Goal: Navigation & Orientation: Find specific page/section

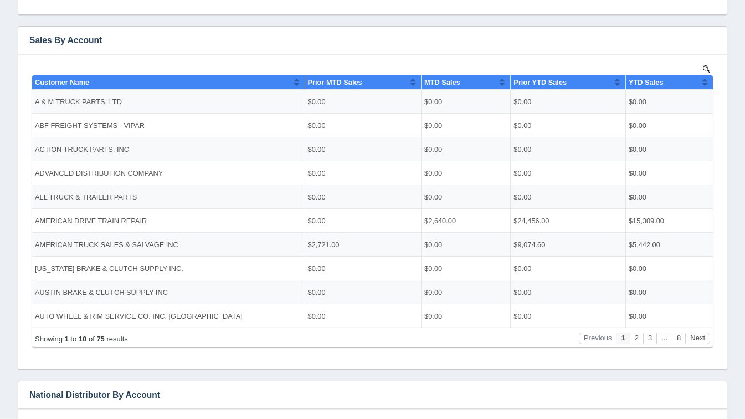
scroll to position [191, 0]
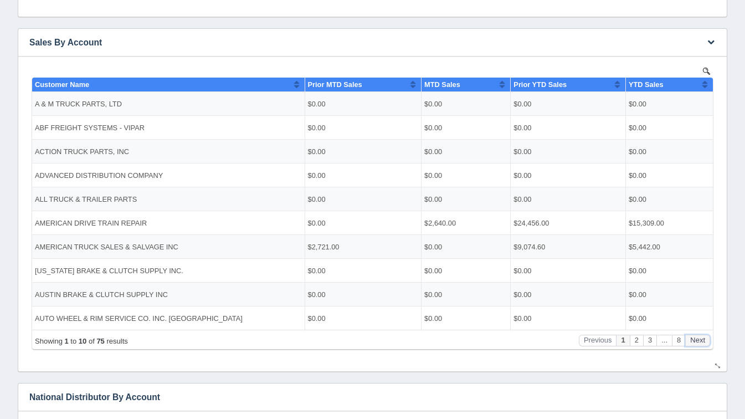
click at [697, 340] on button "Next" at bounding box center [698, 340] width 25 height 12
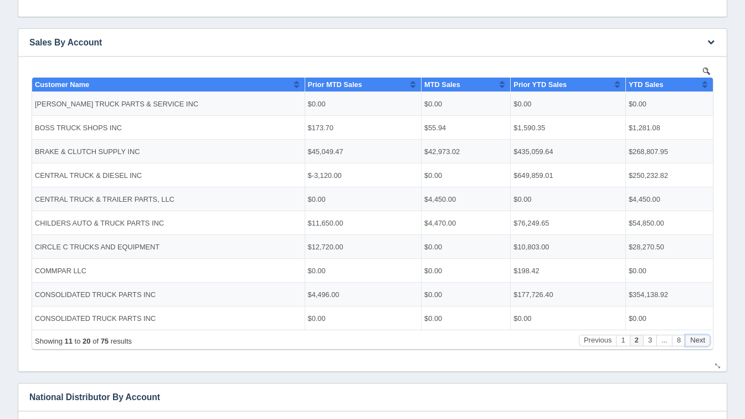
click at [697, 340] on button "Next" at bounding box center [698, 340] width 25 height 12
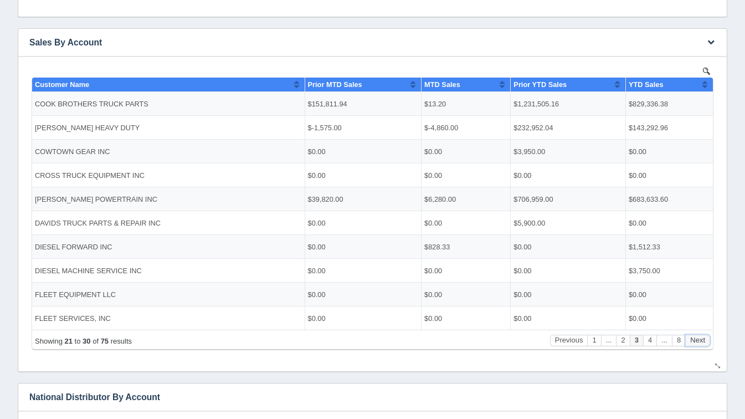
click at [697, 340] on button "Next" at bounding box center [698, 340] width 25 height 12
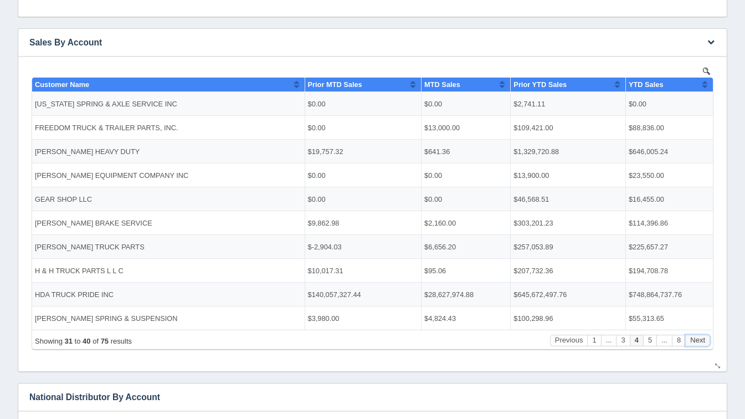
click at [697, 340] on button "Next" at bounding box center [698, 340] width 25 height 12
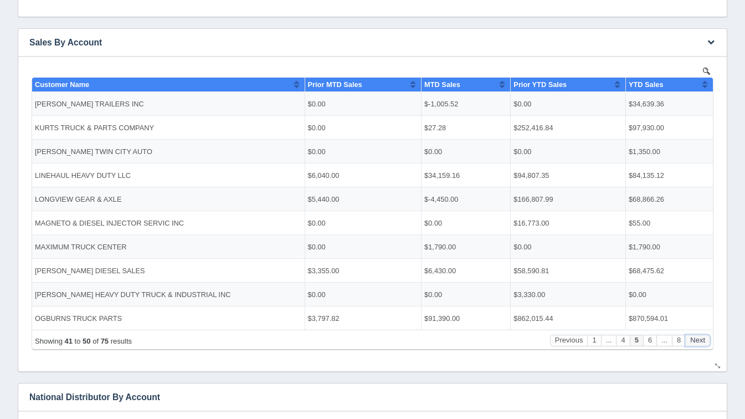
click at [697, 340] on button "Next" at bounding box center [698, 340] width 25 height 12
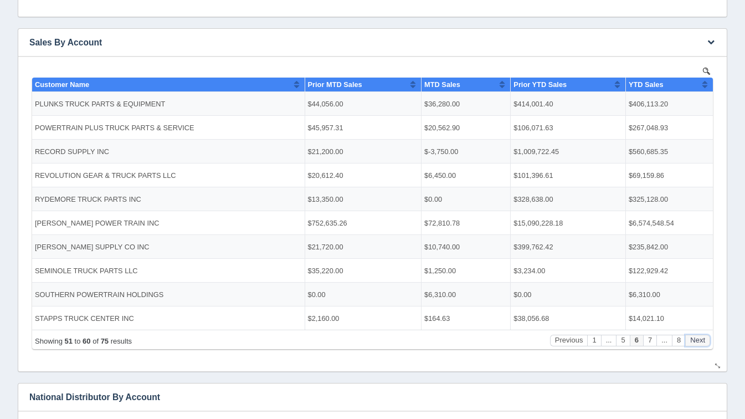
click at [697, 340] on button "Next" at bounding box center [698, 340] width 25 height 12
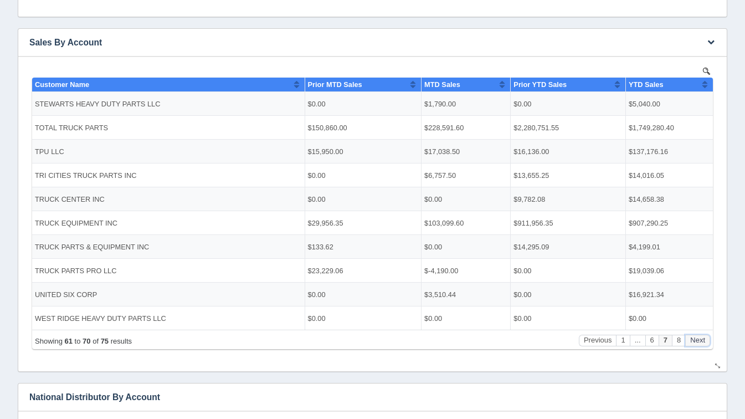
click at [697, 340] on button "Next" at bounding box center [698, 340] width 25 height 12
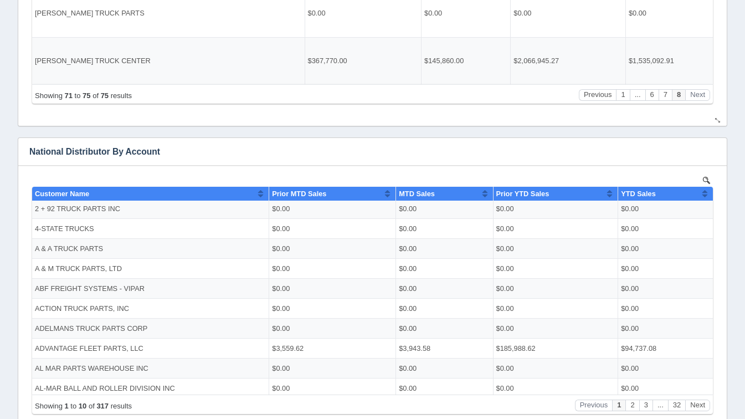
scroll to position [0, 0]
click at [703, 405] on button "Next" at bounding box center [698, 405] width 25 height 12
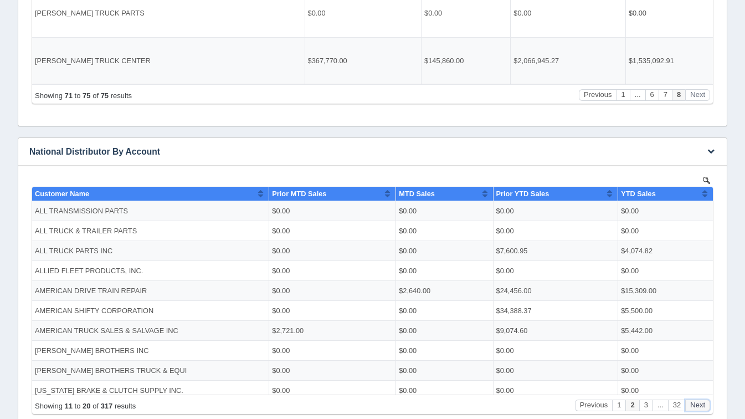
click at [703, 405] on button "Next" at bounding box center [698, 405] width 25 height 12
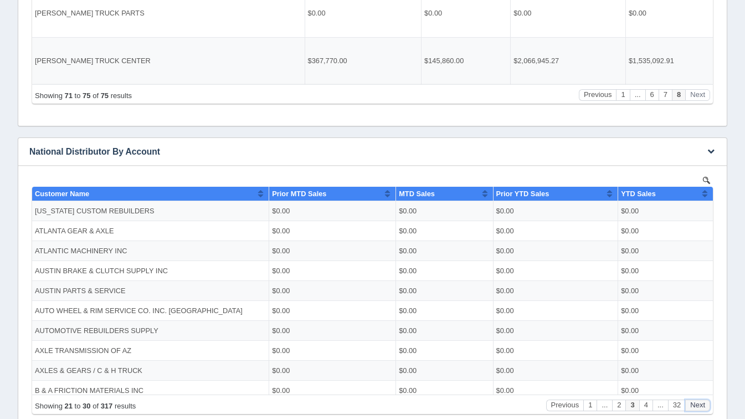
click at [703, 405] on button "Next" at bounding box center [698, 405] width 25 height 12
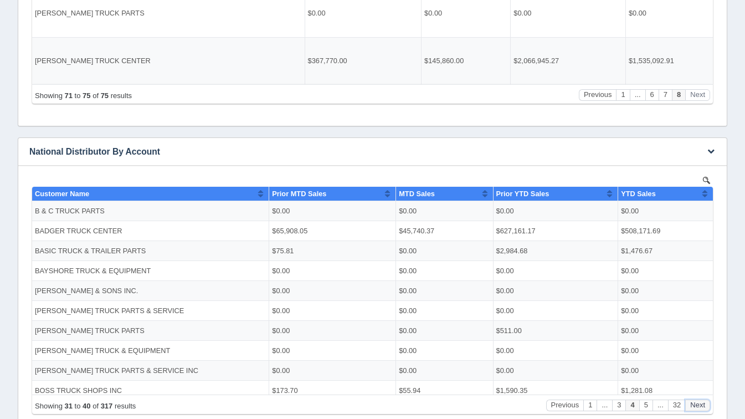
click at [703, 405] on button "Next" at bounding box center [698, 405] width 25 height 12
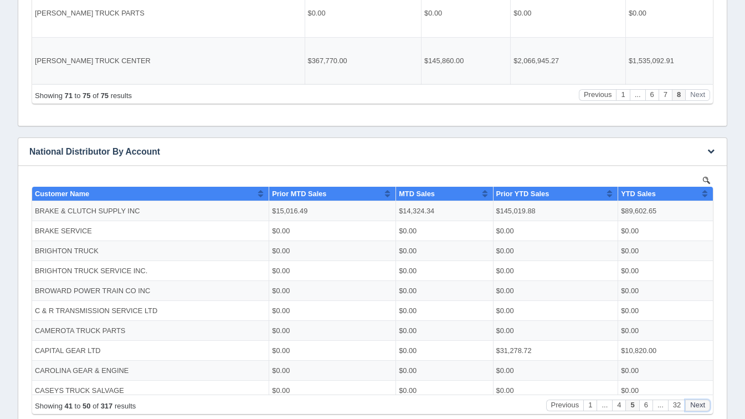
click at [703, 405] on button "Next" at bounding box center [698, 405] width 25 height 12
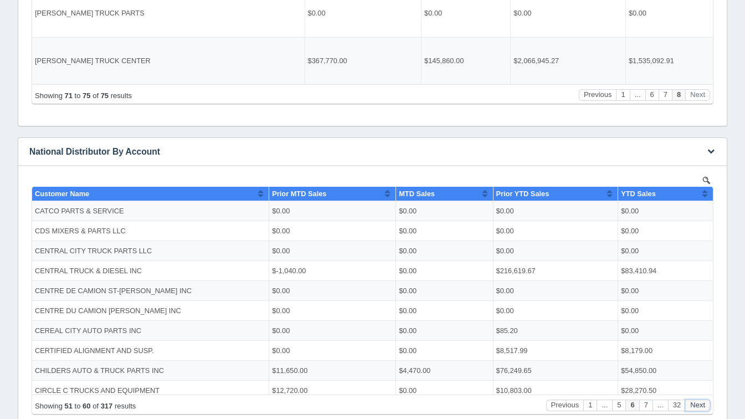
click at [703, 405] on button "Next" at bounding box center [698, 405] width 25 height 12
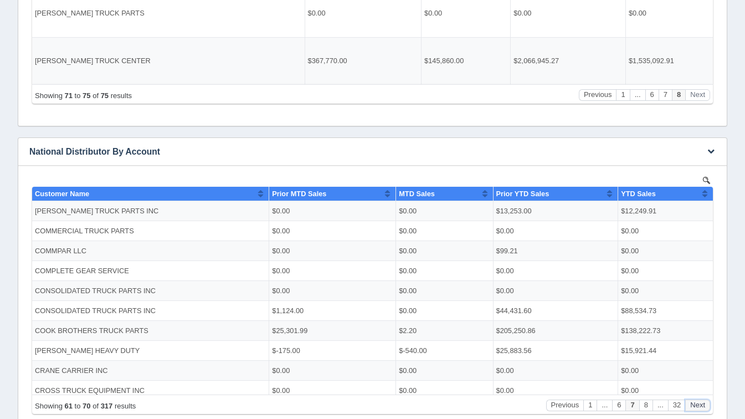
click at [703, 405] on button "Next" at bounding box center [698, 405] width 25 height 12
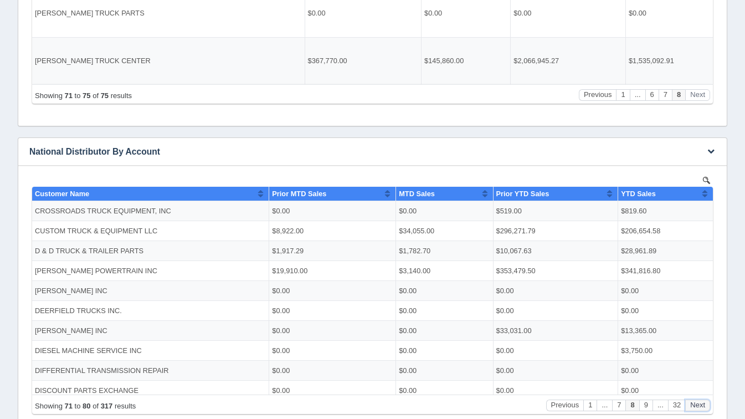
click at [703, 405] on button "Next" at bounding box center [698, 405] width 25 height 12
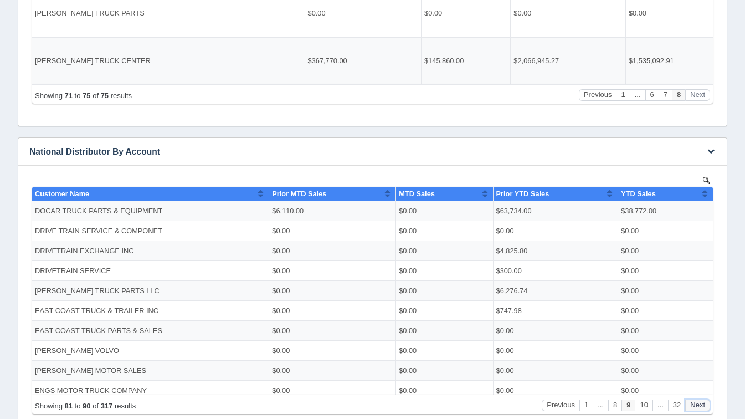
click at [703, 405] on button "Next" at bounding box center [698, 405] width 25 height 12
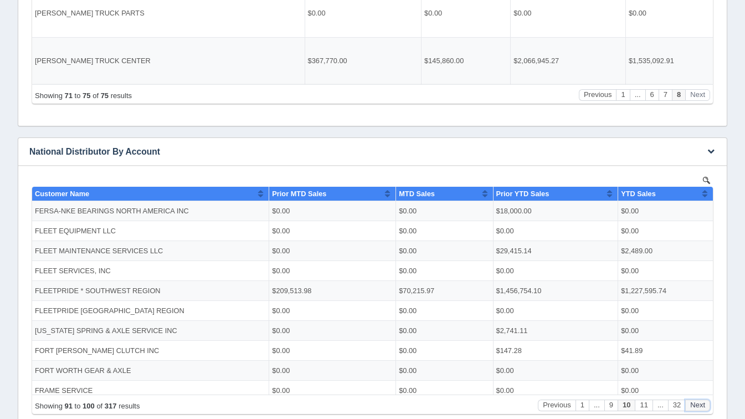
click at [703, 405] on button "Next" at bounding box center [698, 405] width 25 height 12
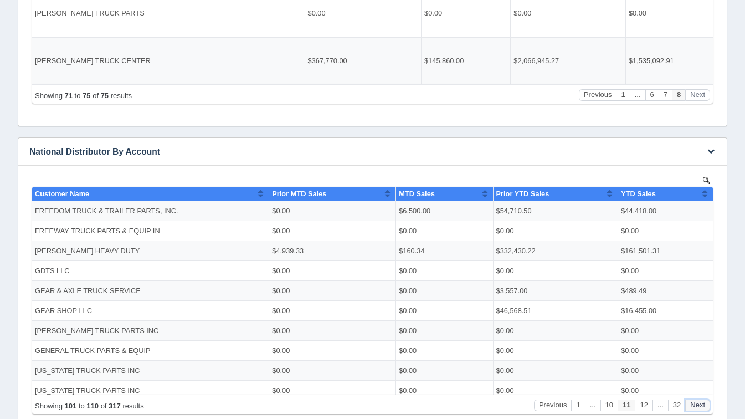
click at [703, 405] on button "Next" at bounding box center [698, 405] width 25 height 12
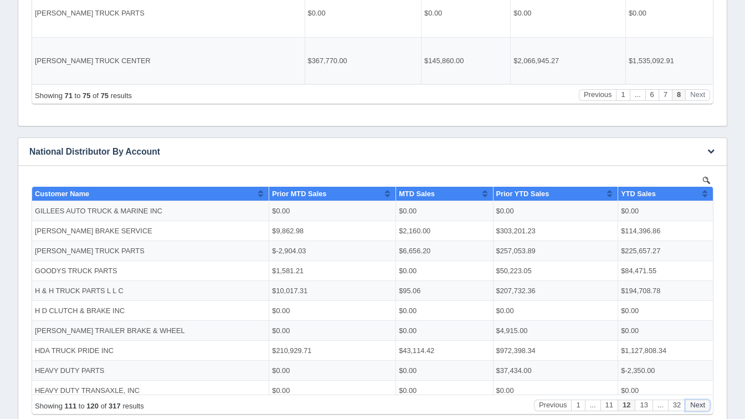
click at [703, 405] on button "Next" at bounding box center [698, 405] width 25 height 12
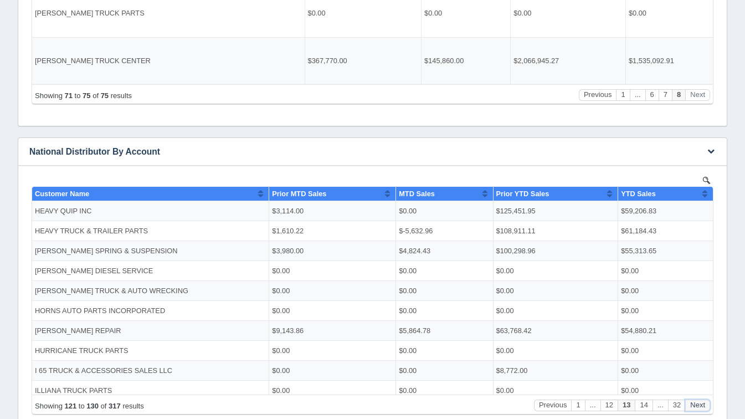
click at [703, 405] on button "Next" at bounding box center [698, 405] width 25 height 12
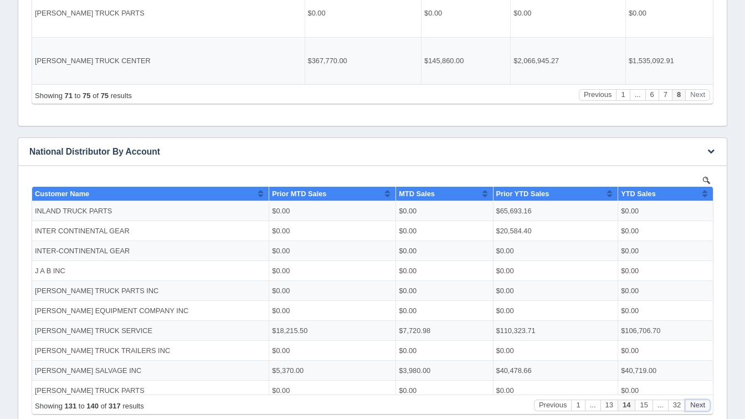
click at [703, 405] on button "Next" at bounding box center [698, 405] width 25 height 12
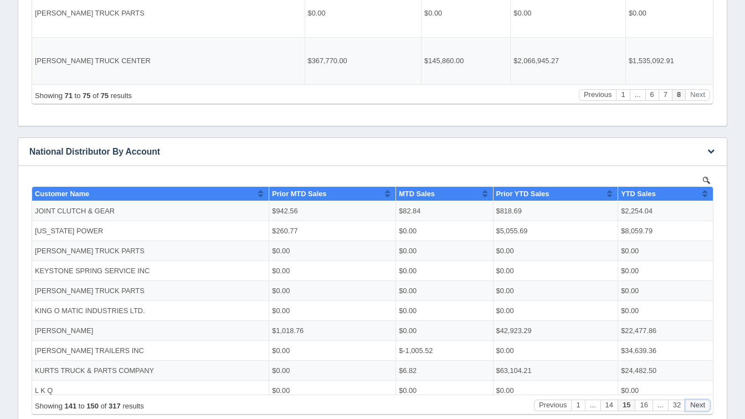
click at [703, 405] on button "Next" at bounding box center [698, 405] width 25 height 12
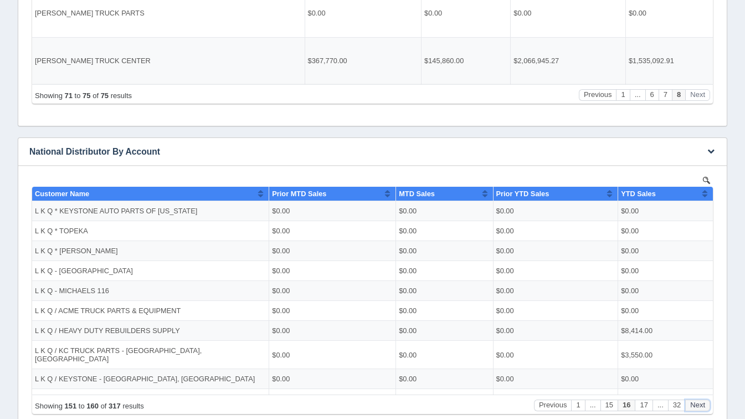
click at [703, 405] on button "Next" at bounding box center [698, 405] width 25 height 12
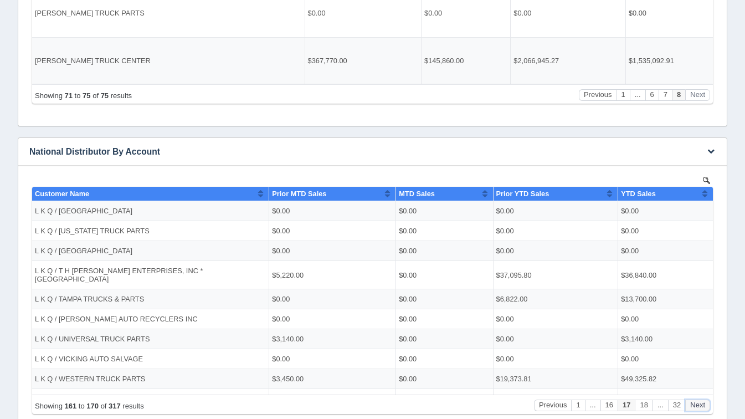
click at [703, 405] on button "Next" at bounding box center [698, 405] width 25 height 12
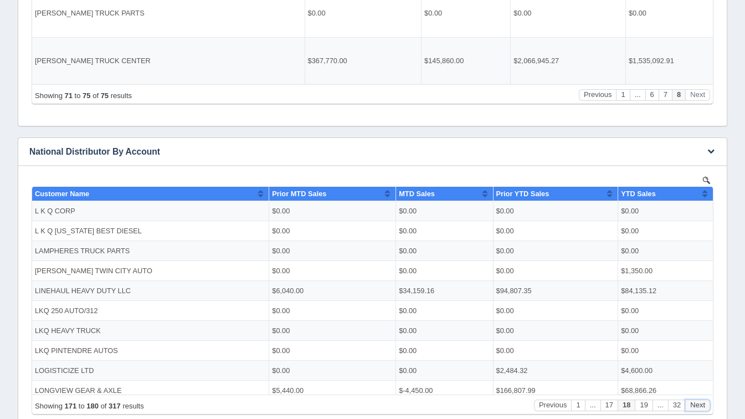
click at [703, 405] on button "Next" at bounding box center [698, 405] width 25 height 12
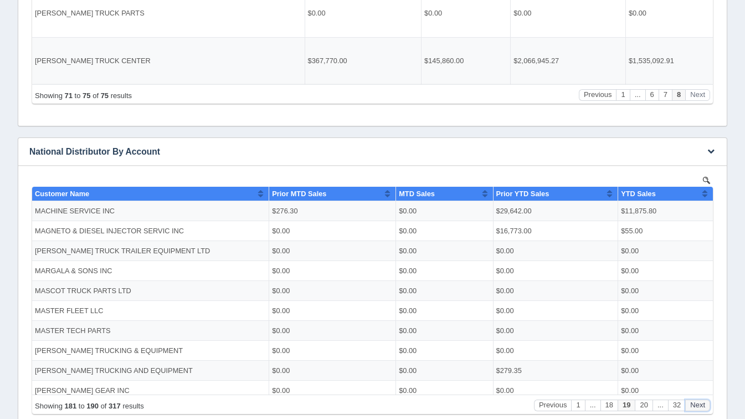
click at [703, 405] on button "Next" at bounding box center [698, 405] width 25 height 12
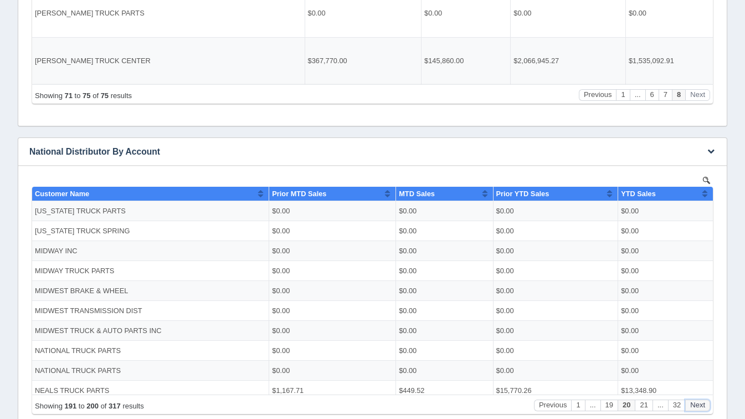
click at [703, 405] on button "Next" at bounding box center [698, 405] width 25 height 12
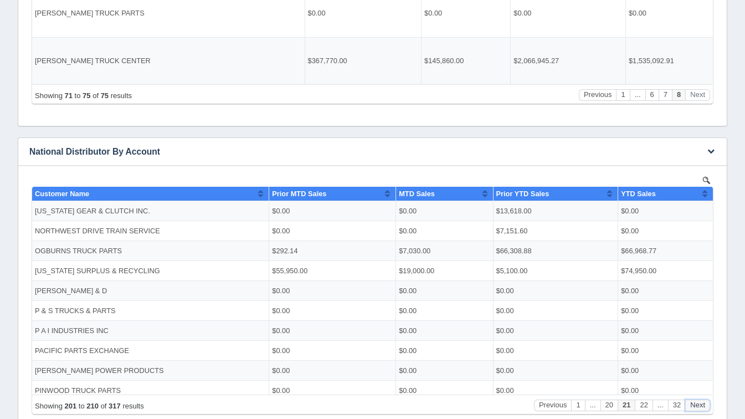
click at [703, 405] on button "Next" at bounding box center [698, 405] width 25 height 12
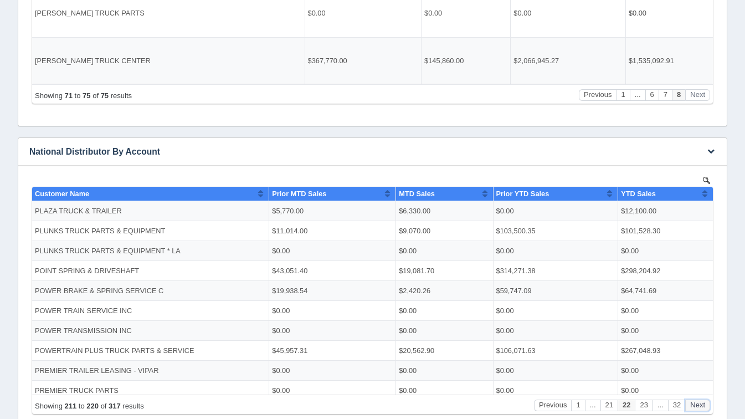
click at [703, 405] on button "Next" at bounding box center [698, 405] width 25 height 12
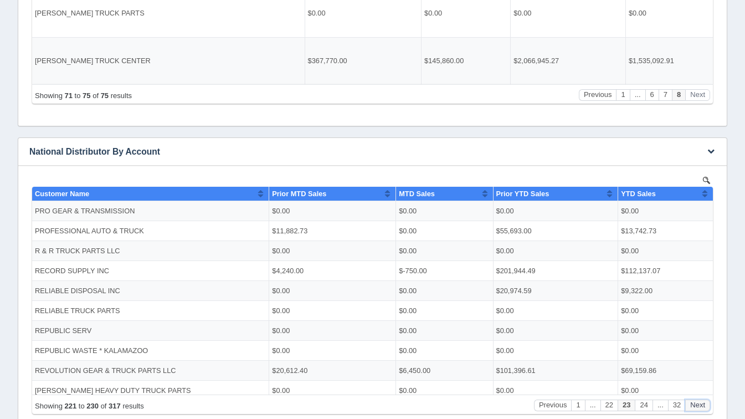
click at [703, 405] on button "Next" at bounding box center [698, 405] width 25 height 12
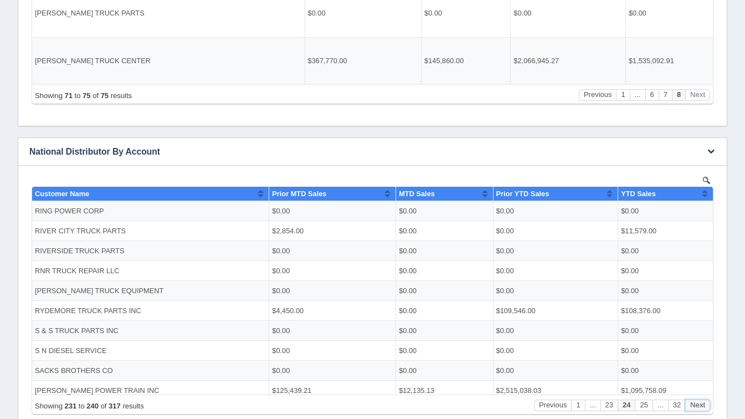
click at [703, 405] on button "Next" at bounding box center [698, 405] width 25 height 12
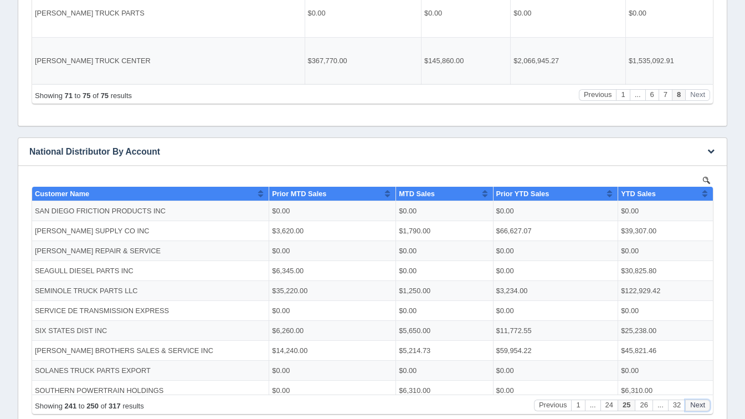
click at [703, 405] on button "Next" at bounding box center [698, 405] width 25 height 12
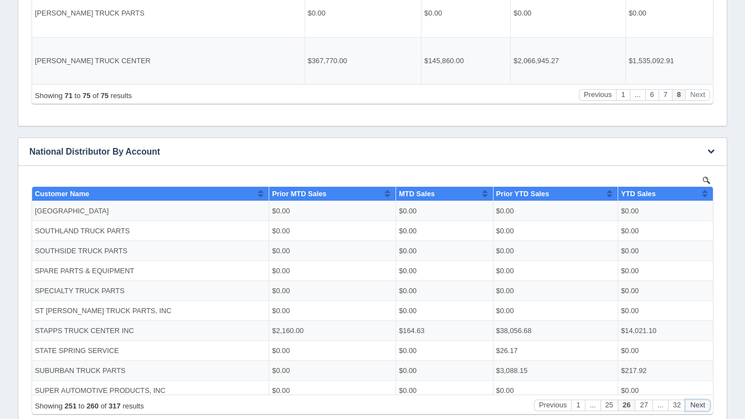
click at [703, 405] on button "Next" at bounding box center [698, 405] width 25 height 12
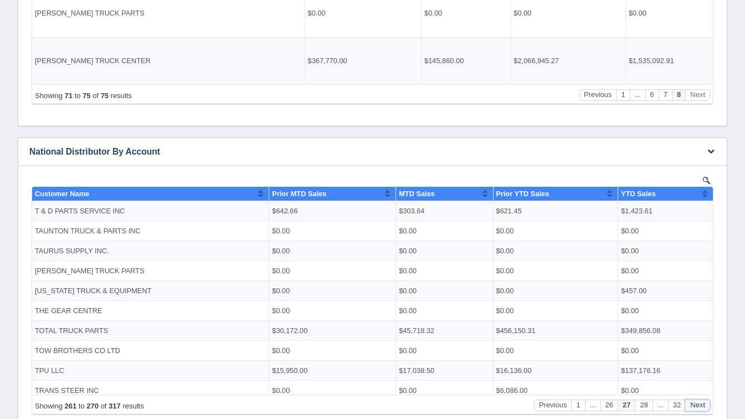
click at [703, 405] on button "Next" at bounding box center [698, 405] width 25 height 12
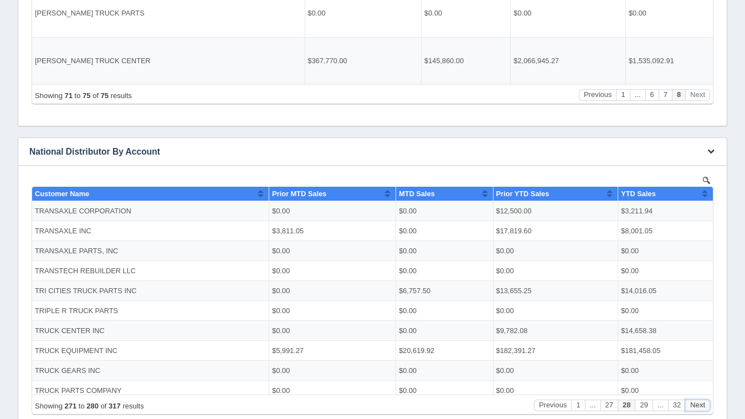
click at [703, 405] on button "Next" at bounding box center [698, 405] width 25 height 12
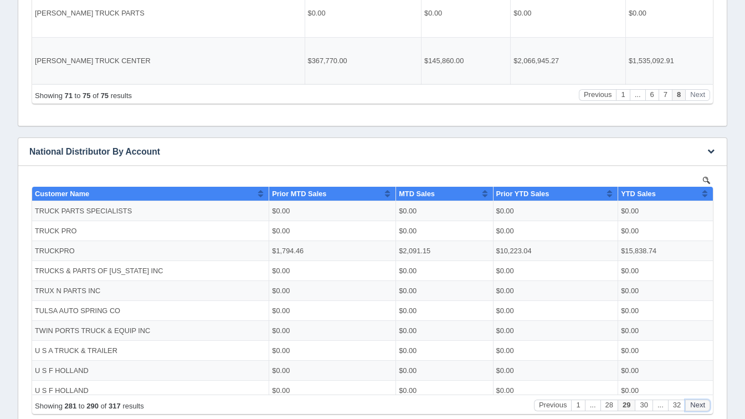
click at [703, 405] on button "Next" at bounding box center [698, 405] width 25 height 12
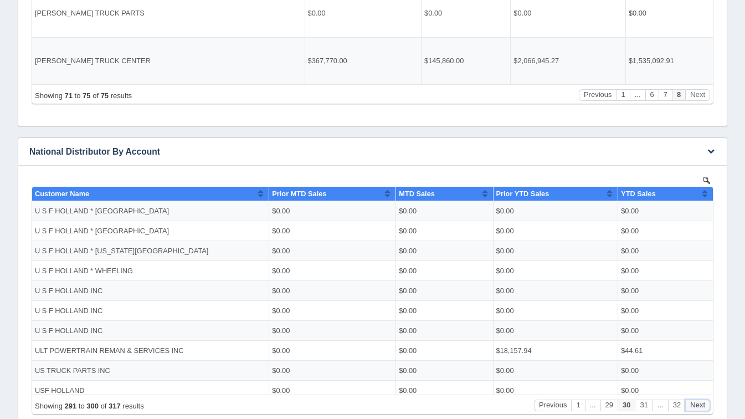
click at [703, 405] on button "Next" at bounding box center [698, 405] width 25 height 12
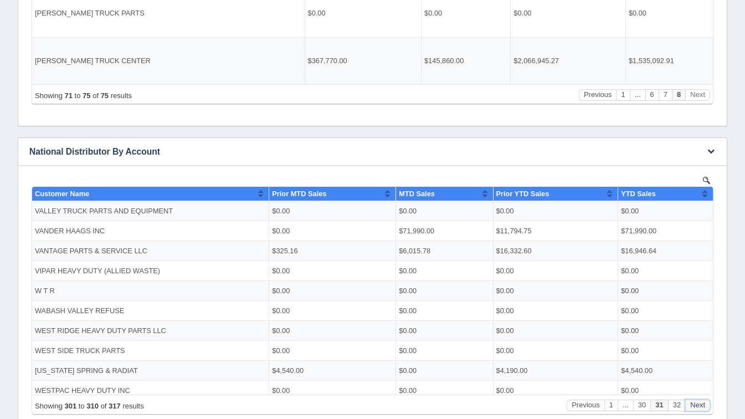
click at [703, 405] on button "Next" at bounding box center [698, 405] width 25 height 12
